Goal: Communication & Community: Share content

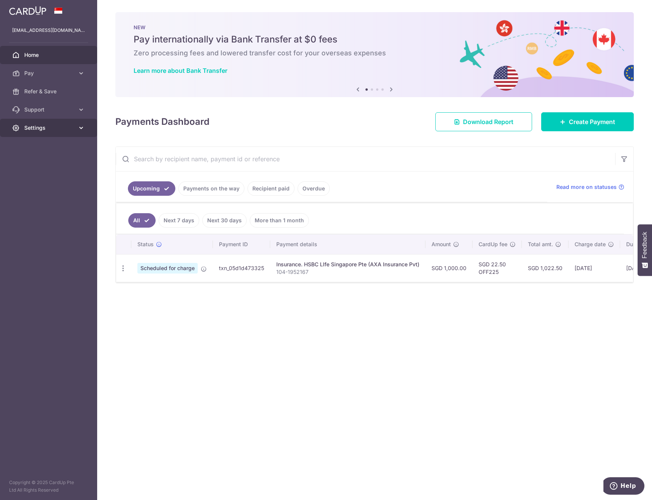
click at [67, 129] on span "Settings" at bounding box center [49, 128] width 50 height 8
click at [42, 148] on span "Account" at bounding box center [49, 146] width 50 height 8
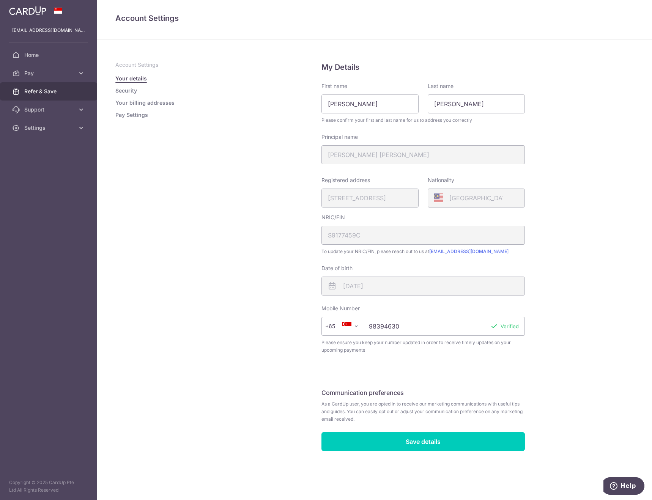
click at [40, 93] on span "Refer & Save" at bounding box center [49, 92] width 50 height 8
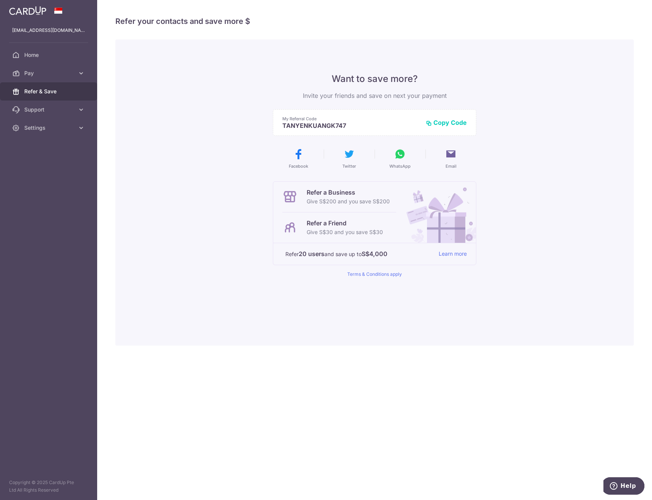
click at [453, 123] on button "Copy Code" at bounding box center [446, 123] width 41 height 8
click at [449, 156] on icon at bounding box center [451, 154] width 12 height 12
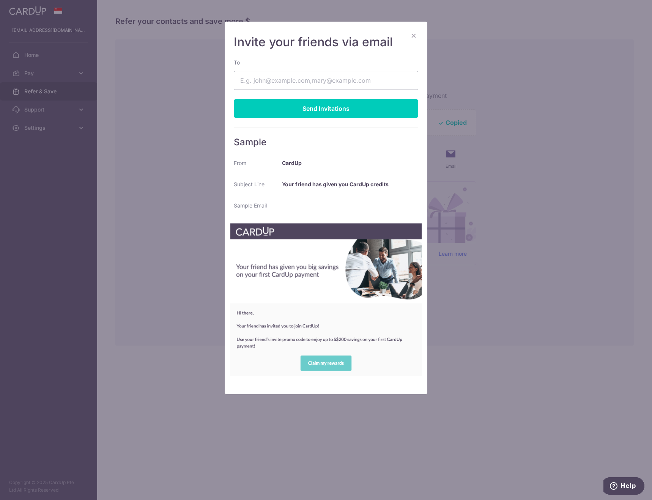
click at [503, 163] on div "× Invite your friends via email To Send Invitations Sample From CardUp Subject …" at bounding box center [326, 250] width 652 height 500
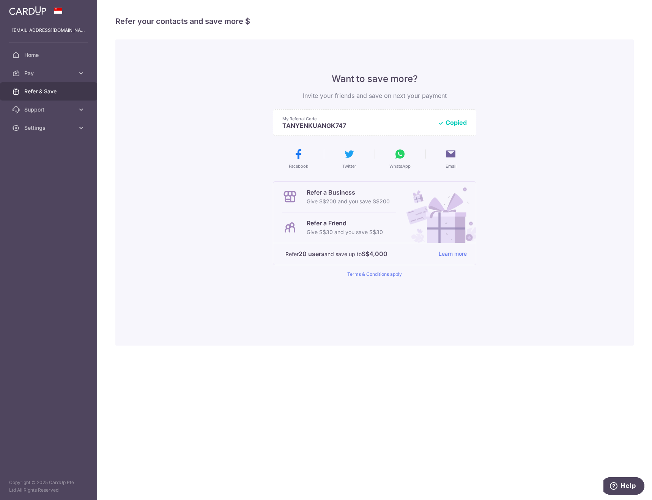
click at [399, 155] on icon at bounding box center [400, 154] width 12 height 12
drag, startPoint x: 358, startPoint y: 121, endPoint x: 328, endPoint y: 127, distance: 31.3
click at [353, 133] on div "My Referral Code TANYENKUANGK747 Copy Code Copied" at bounding box center [374, 122] width 203 height 27
copy div "TANYENKUANGK747"
click at [448, 156] on icon at bounding box center [451, 154] width 12 height 12
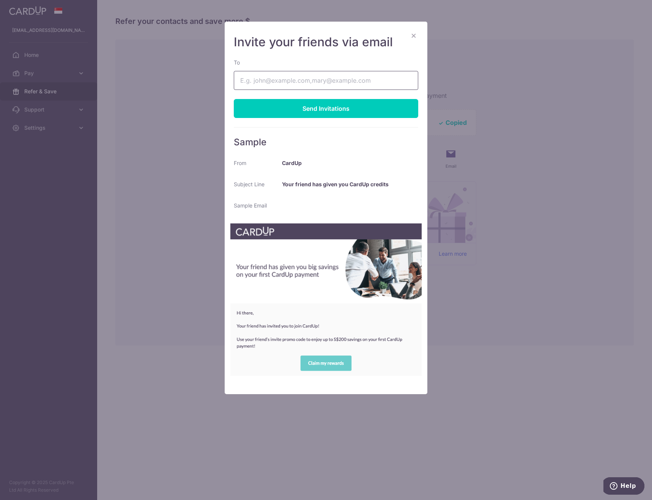
drag, startPoint x: 276, startPoint y: 81, endPoint x: 273, endPoint y: 84, distance: 4.8
click at [276, 81] on input "To" at bounding box center [326, 80] width 184 height 19
type input "[EMAIL_ADDRESS][DOMAIN_NAME]"
click at [277, 104] on div "Send Invitations" at bounding box center [326, 108] width 184 height 19
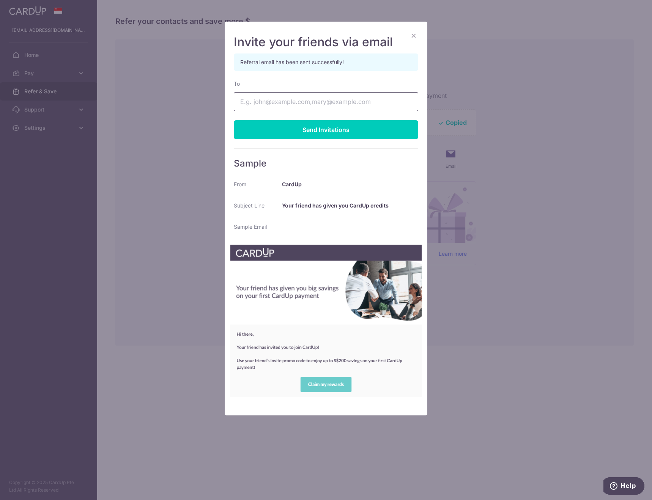
click at [296, 97] on input "To" at bounding box center [326, 101] width 184 height 19
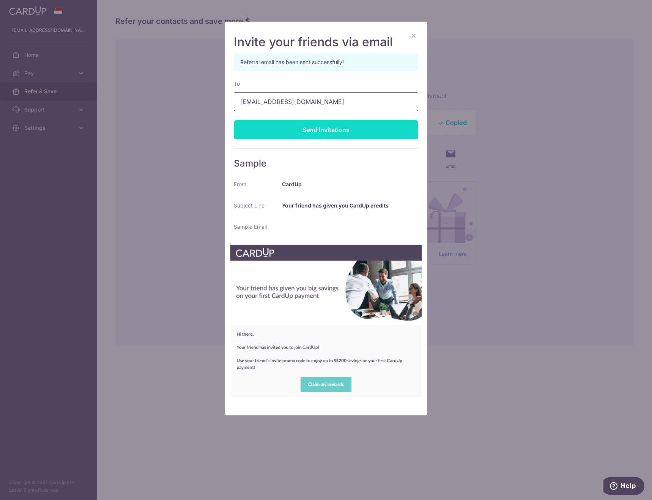
type input "[EMAIL_ADDRESS][DOMAIN_NAME]"
click at [318, 124] on div "Send Invitations" at bounding box center [326, 129] width 184 height 19
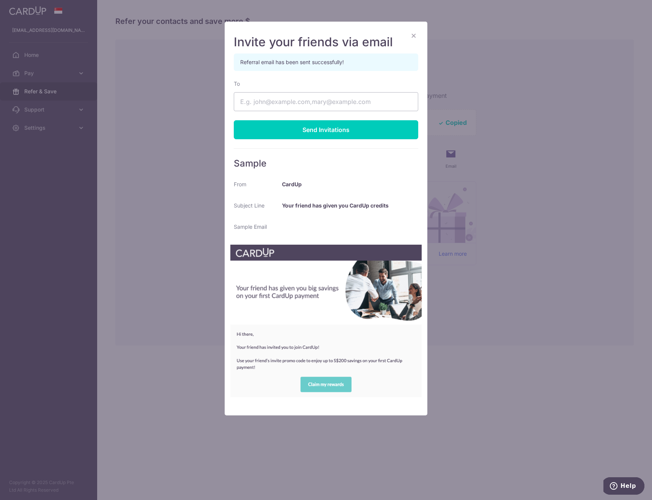
click at [96, 123] on div "× Invite your friends via email Referral email has been sent successfully! To S…" at bounding box center [326, 250] width 652 height 500
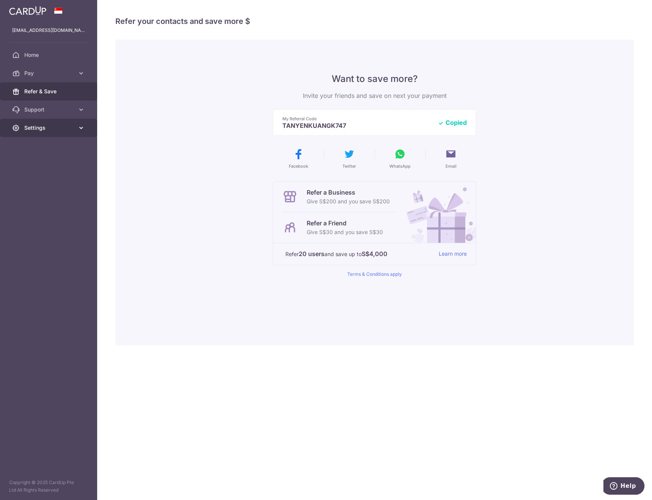
click at [70, 124] on link "Settings" at bounding box center [48, 128] width 97 height 18
click at [44, 159] on link "Logout" at bounding box center [48, 164] width 97 height 18
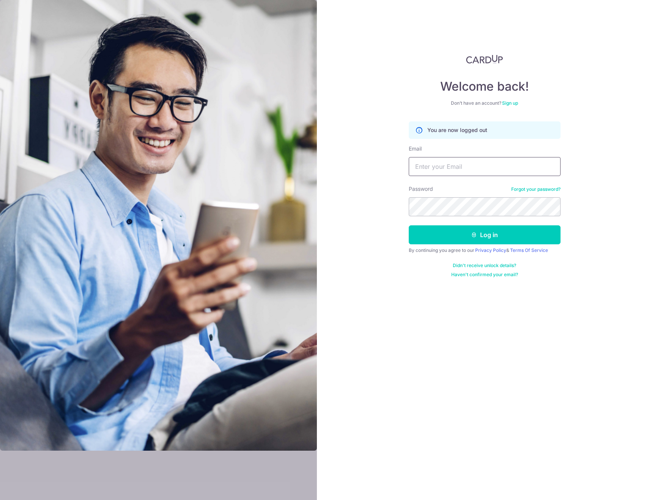
type input "[EMAIL_ADDRESS][DOMAIN_NAME]"
click at [506, 161] on input "[EMAIL_ADDRESS][DOMAIN_NAME]" at bounding box center [485, 166] width 152 height 19
